Goal: Task Accomplishment & Management: Manage account settings

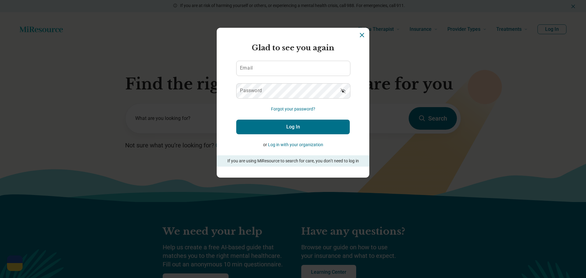
click at [247, 64] on div "Email" at bounding box center [293, 68] width 114 height 15
type input "**********"
click at [341, 93] on icon "Show password" at bounding box center [343, 91] width 6 height 6
click at [293, 124] on button "Log In" at bounding box center [293, 127] width 114 height 15
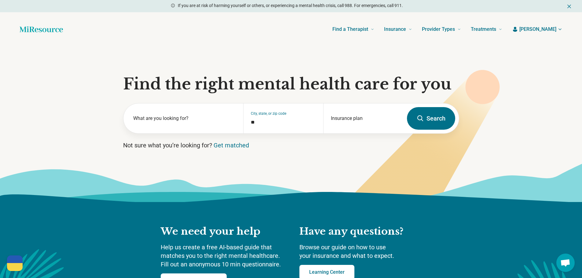
click at [553, 28] on span "[PERSON_NAME]" at bounding box center [537, 29] width 37 height 7
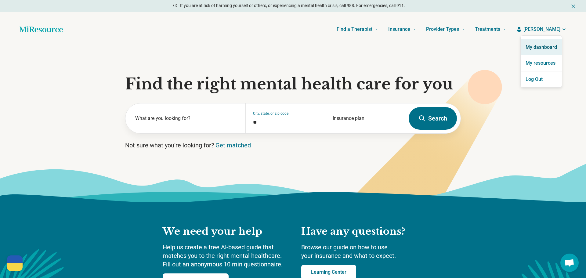
click at [544, 46] on link "My dashboard" at bounding box center [541, 47] width 41 height 16
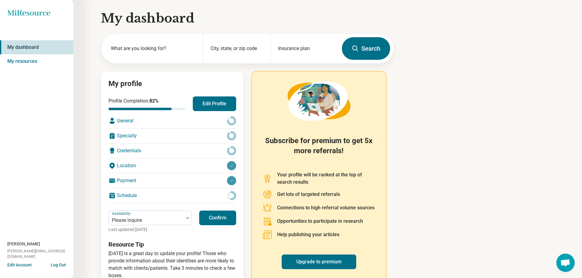
click at [138, 149] on div "Credentials" at bounding box center [172, 151] width 128 height 15
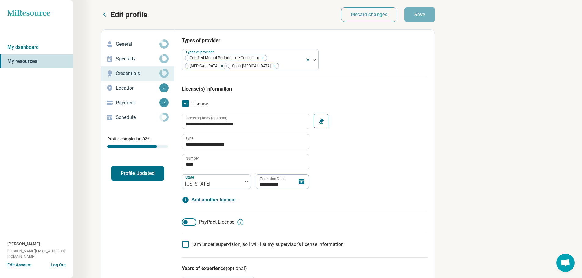
click at [129, 46] on p "General" at bounding box center [138, 44] width 44 height 7
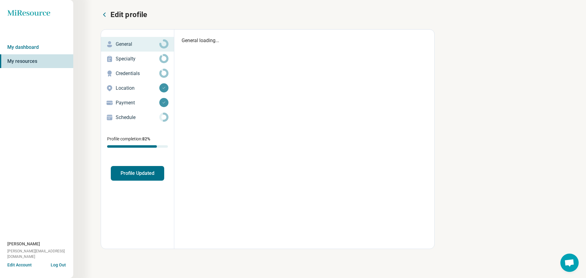
type textarea "*"
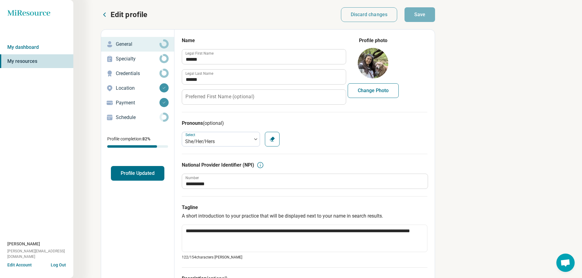
click at [120, 60] on p "Specialty" at bounding box center [138, 58] width 44 height 7
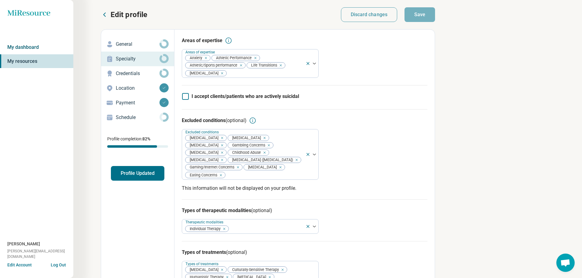
click at [27, 48] on link "My dashboard" at bounding box center [36, 47] width 73 height 14
